Goal: Navigation & Orientation: Find specific page/section

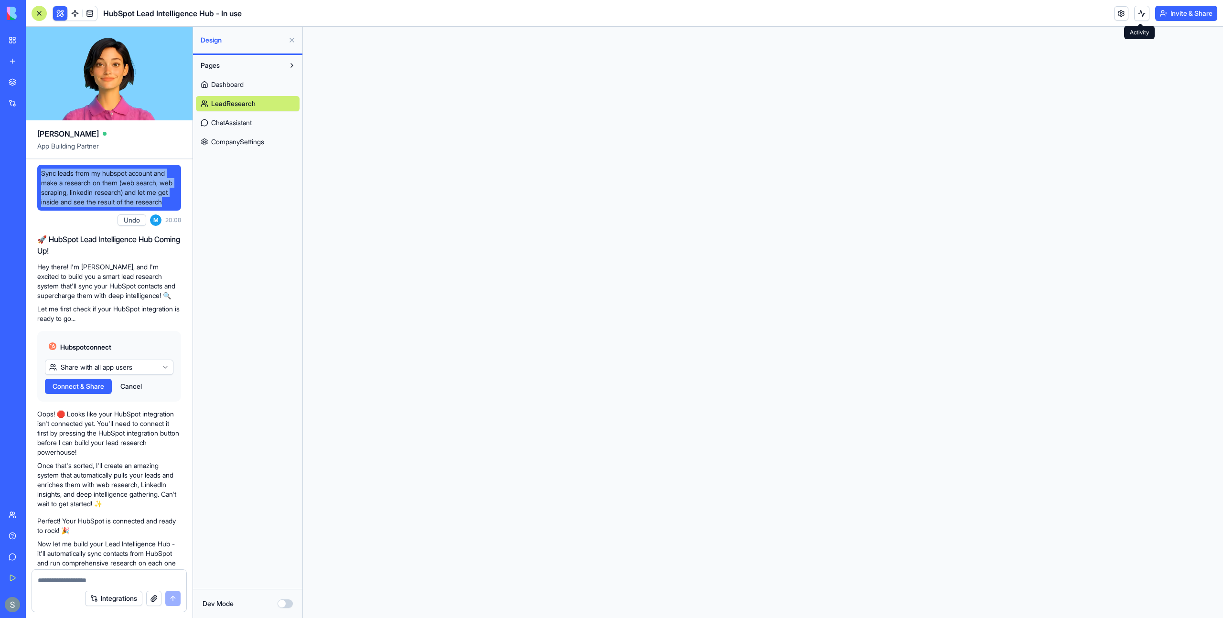
scroll to position [51643, 0]
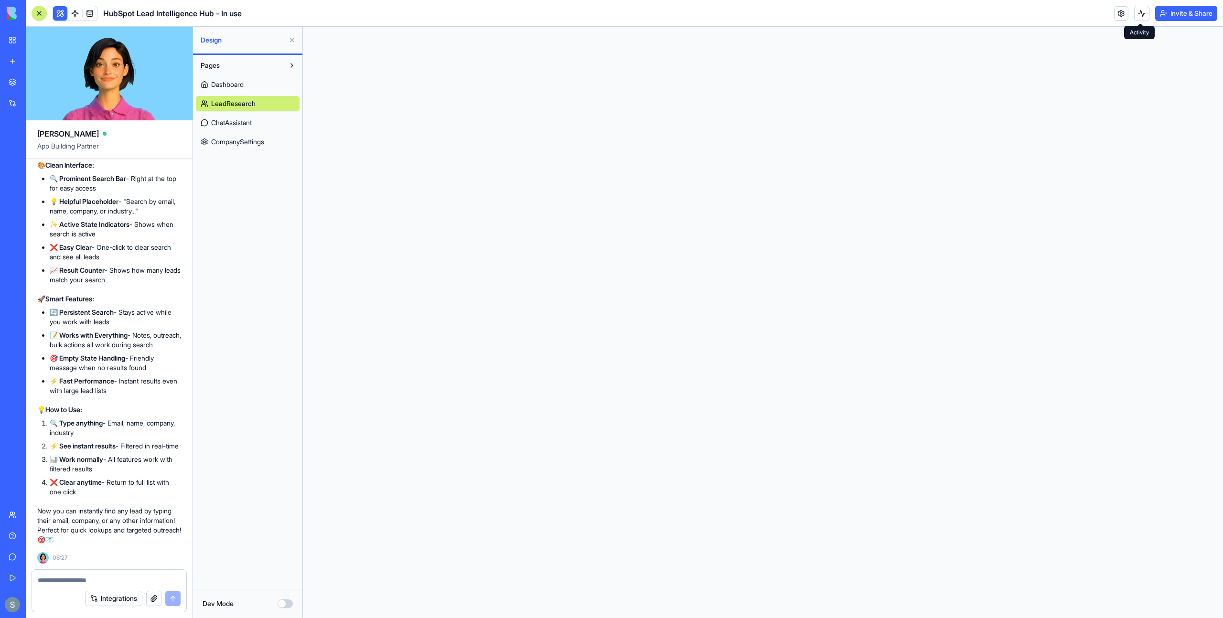
click at [134, 11] on span "HubSpot Lead Intelligence Hub - In use" at bounding box center [172, 13] width 139 height 11
click at [12, 11] on img at bounding box center [36, 13] width 59 height 13
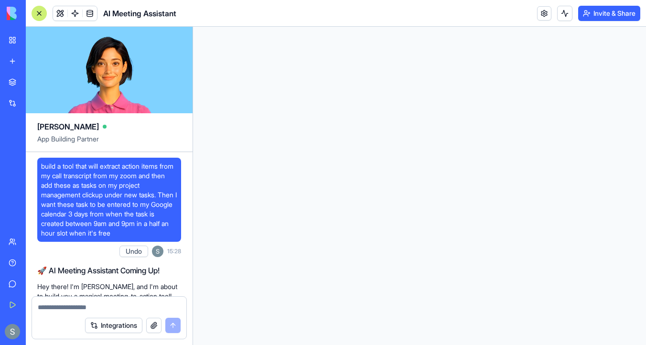
scroll to position [612, 0]
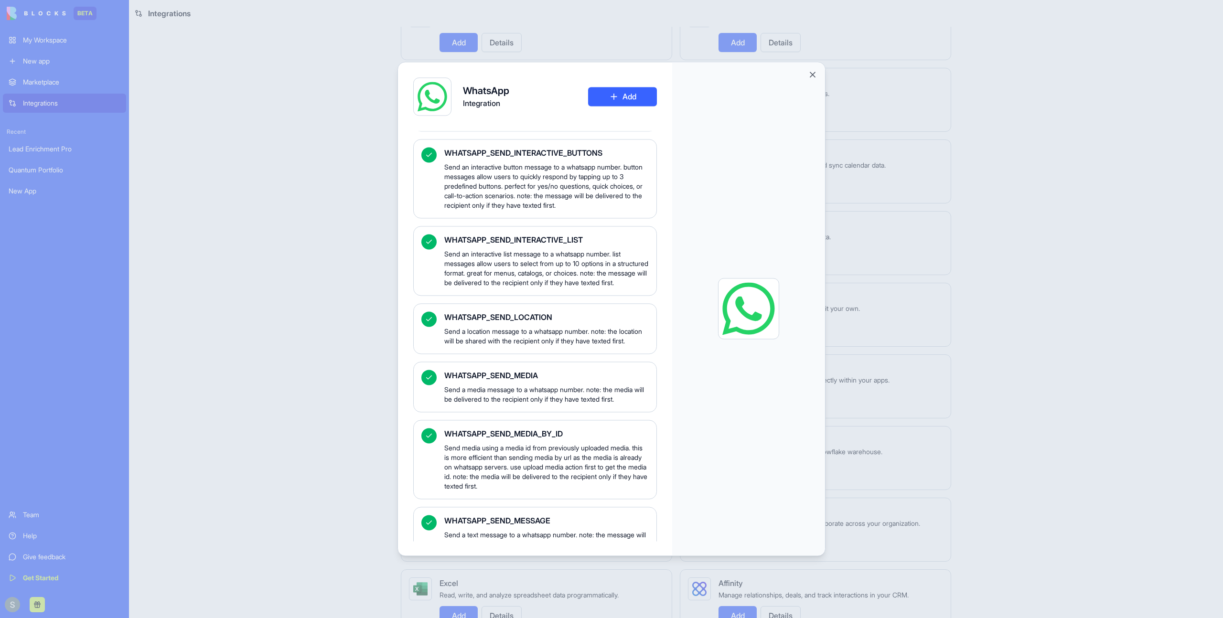
scroll to position [560, 0]
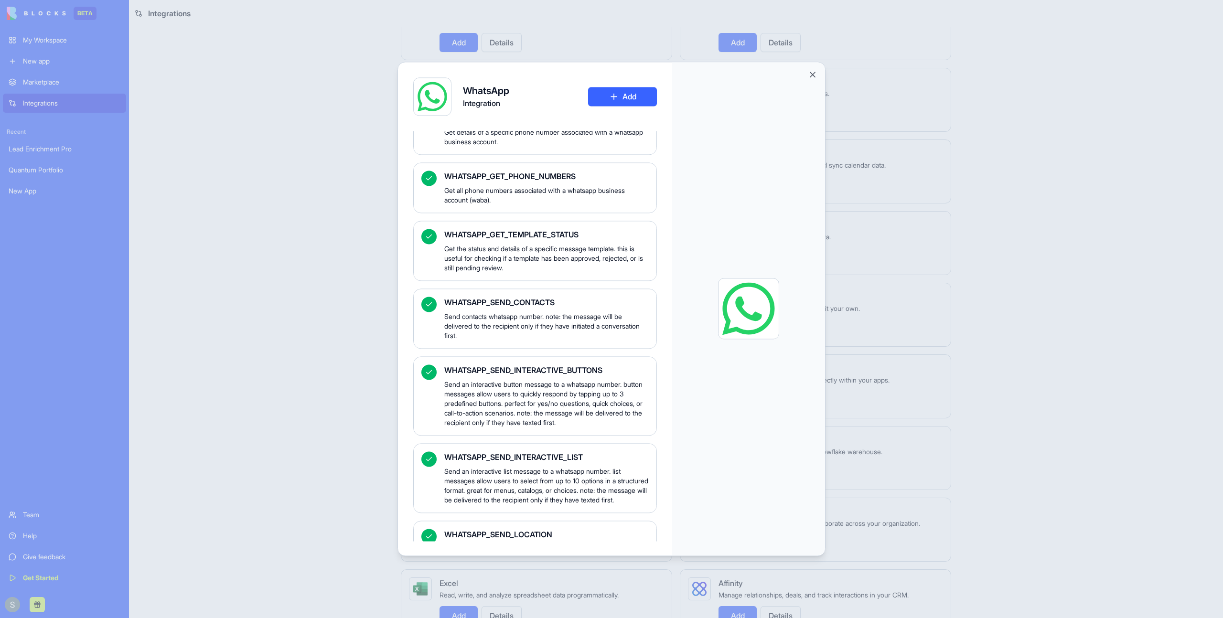
click at [818, 72] on div at bounding box center [748, 308] width 153 height 493
click at [816, 74] on button "Close" at bounding box center [813, 75] width 10 height 10
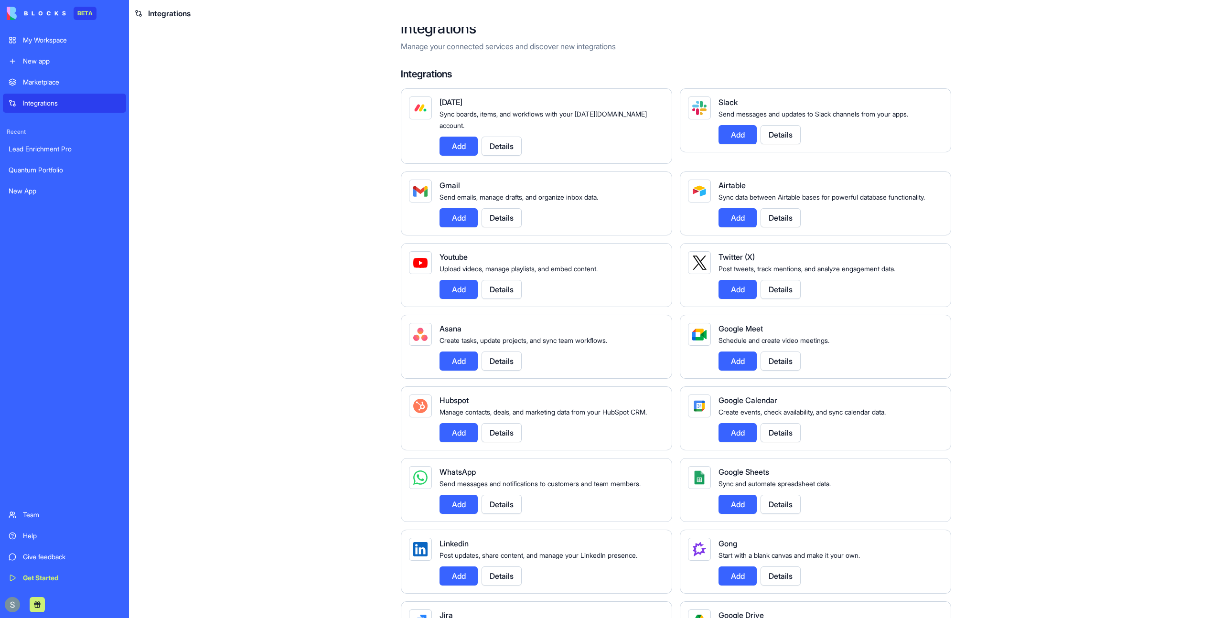
scroll to position [0, 0]
